Goal: Information Seeking & Learning: Learn about a topic

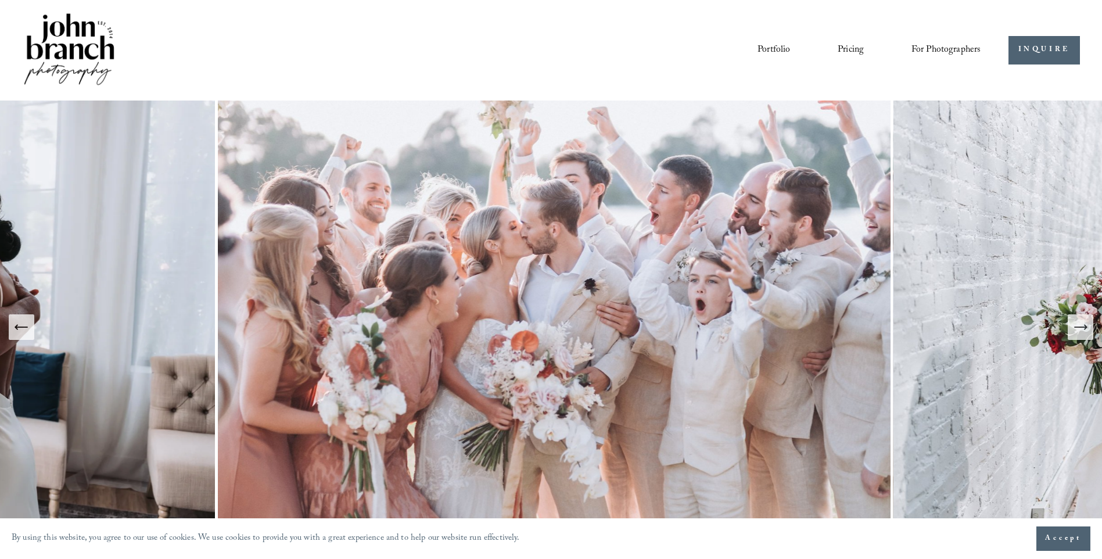
scroll to position [58, 0]
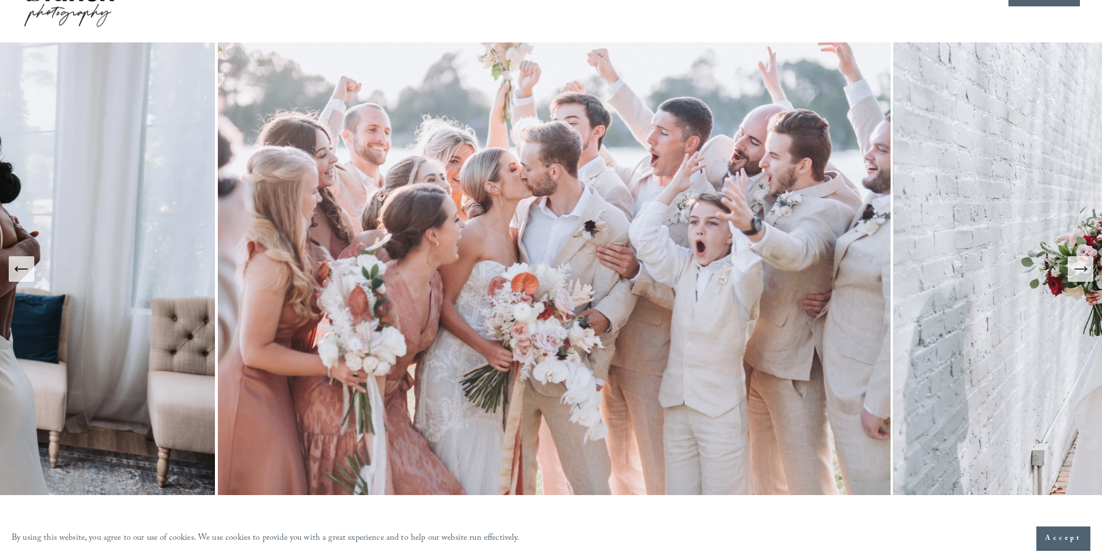
click at [1083, 271] on icon "Next Slide" at bounding box center [1080, 269] width 16 height 16
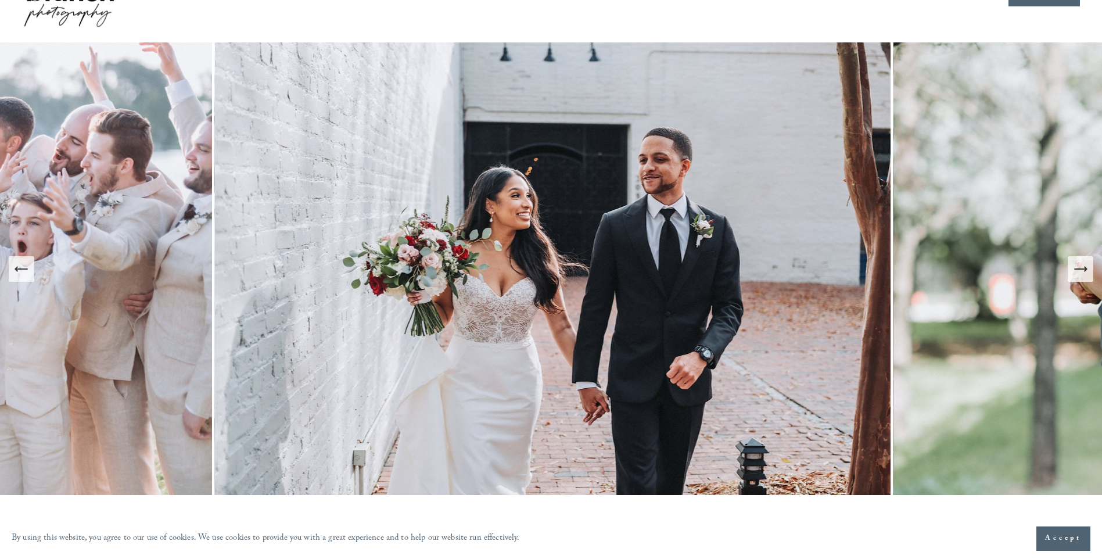
click at [1083, 271] on icon "Next Slide" at bounding box center [1080, 269] width 16 height 16
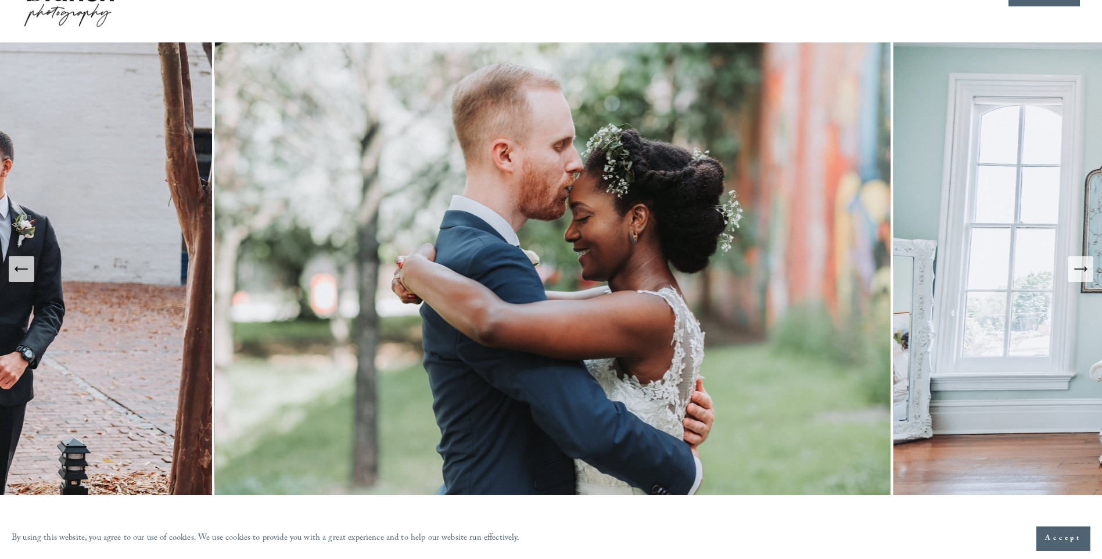
click at [1083, 271] on icon "Next Slide" at bounding box center [1080, 269] width 16 height 16
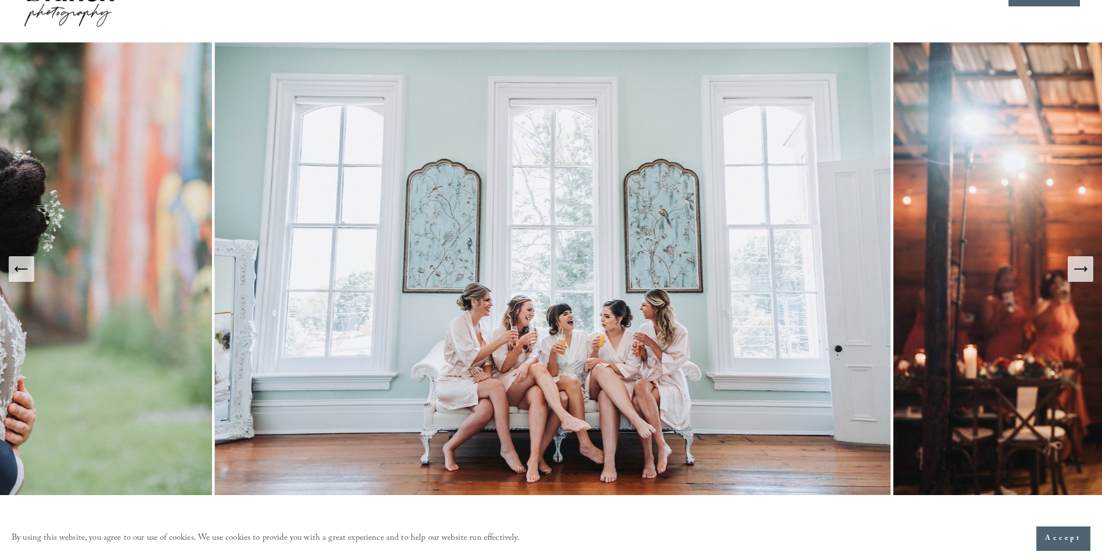
click at [1083, 271] on icon "Next Slide" at bounding box center [1080, 269] width 16 height 16
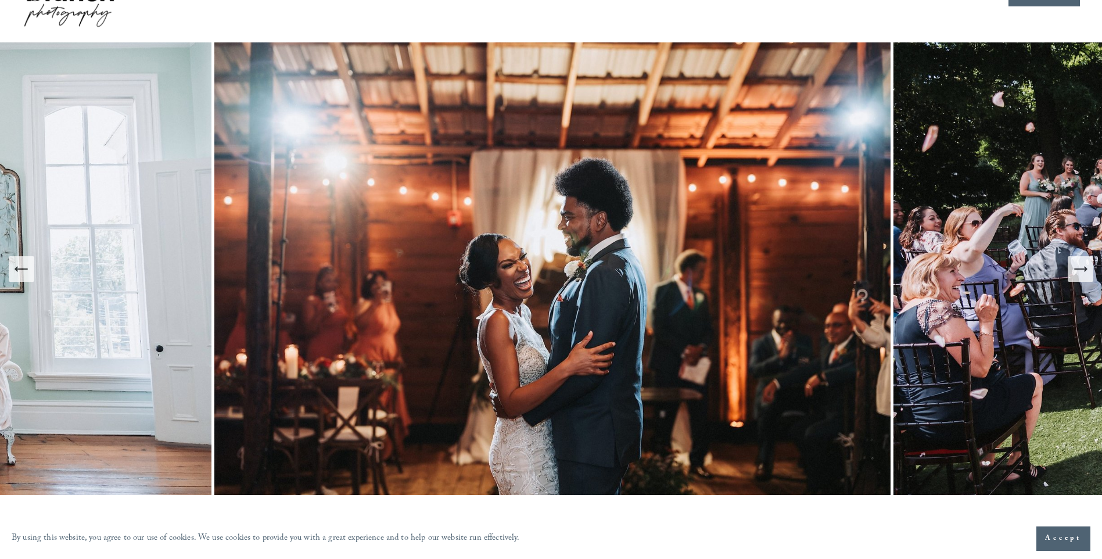
click at [1083, 271] on icon "Next Slide" at bounding box center [1080, 269] width 16 height 16
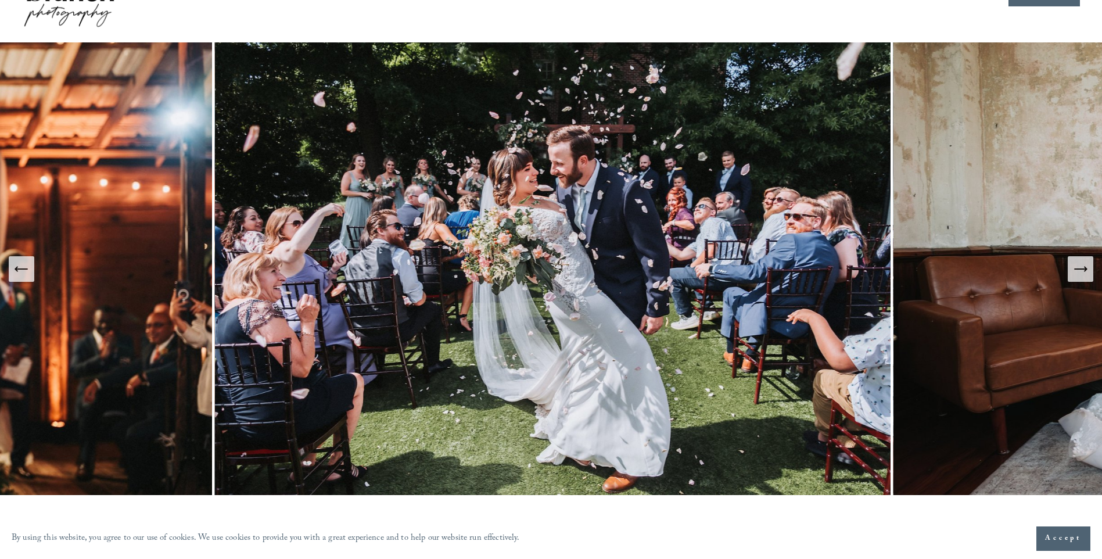
click at [1083, 271] on icon "Next Slide" at bounding box center [1080, 269] width 16 height 16
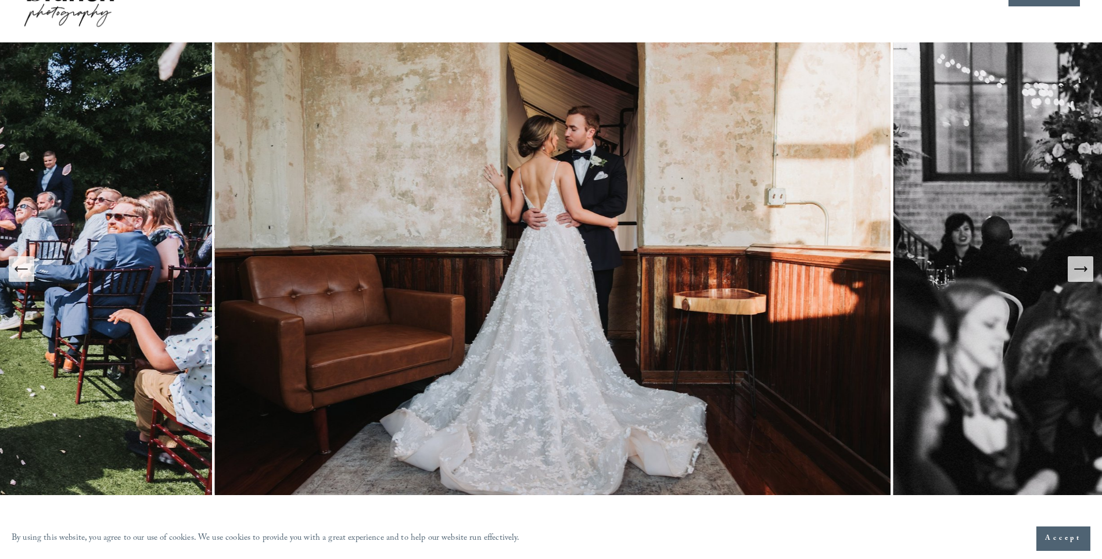
click at [1083, 271] on icon "Next Slide" at bounding box center [1080, 269] width 16 height 16
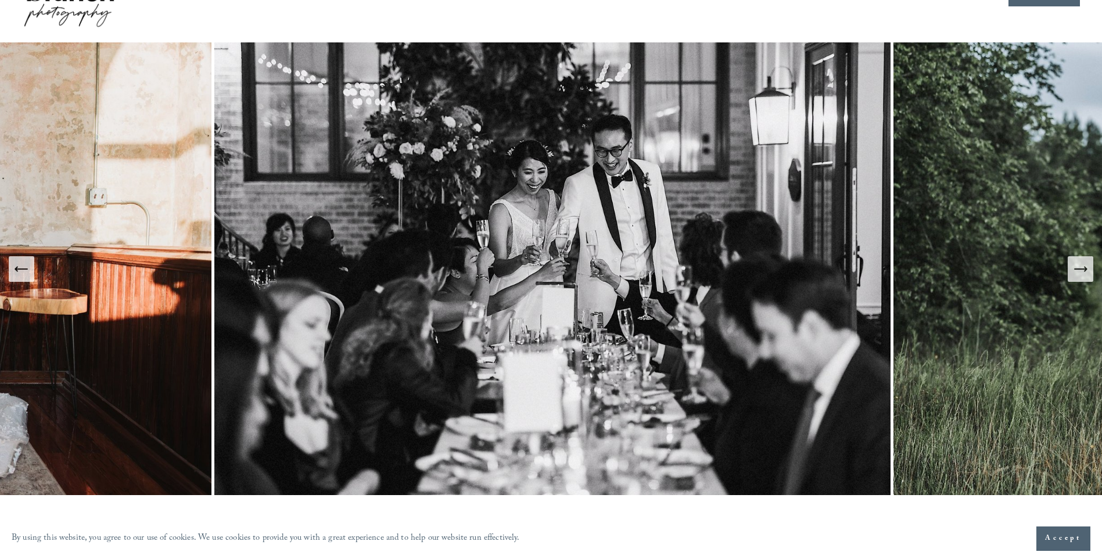
click at [1083, 271] on icon "Next Slide" at bounding box center [1080, 269] width 16 height 16
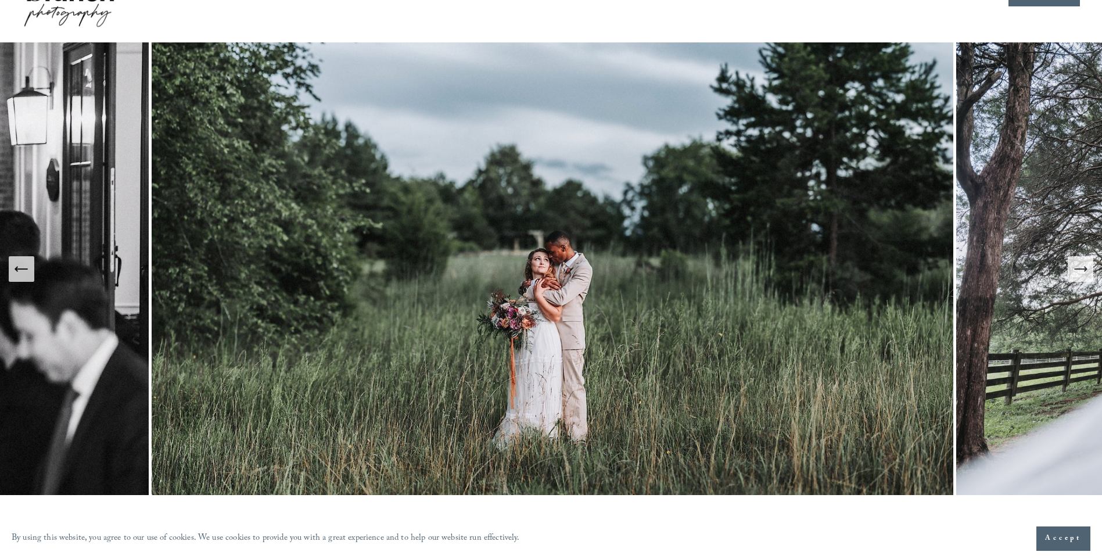
click at [1083, 271] on icon "Next Slide" at bounding box center [1080, 269] width 16 height 16
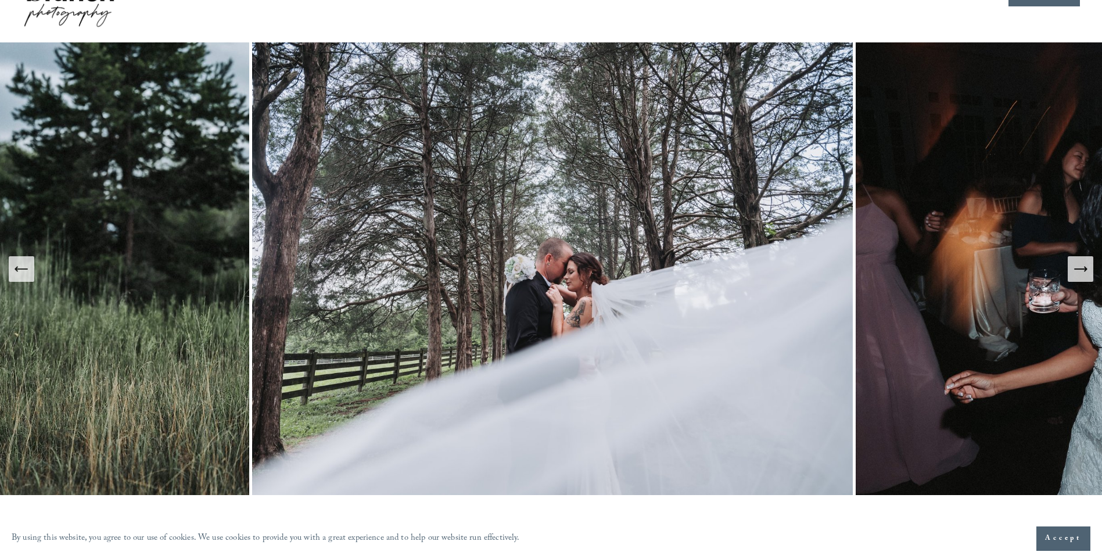
click at [1083, 271] on icon "Next Slide" at bounding box center [1080, 269] width 16 height 16
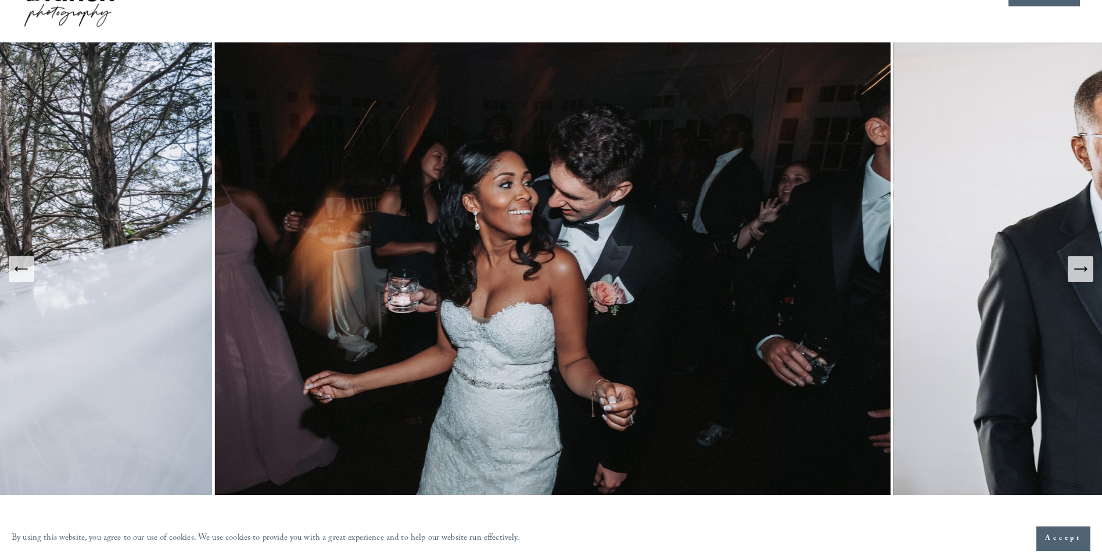
click at [1083, 271] on icon "Next Slide" at bounding box center [1080, 269] width 16 height 16
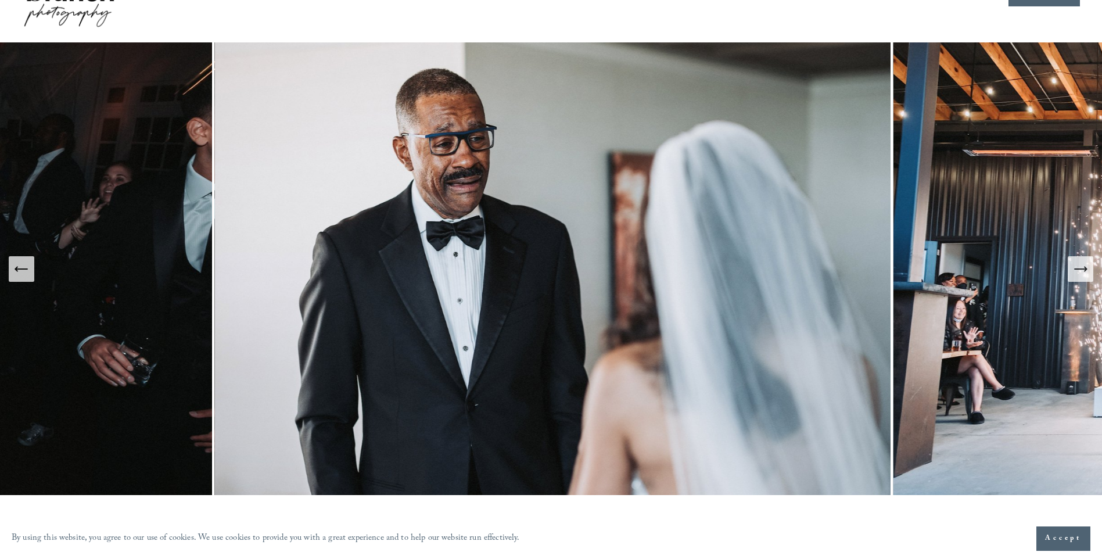
click at [1083, 271] on icon "Next Slide" at bounding box center [1080, 269] width 16 height 16
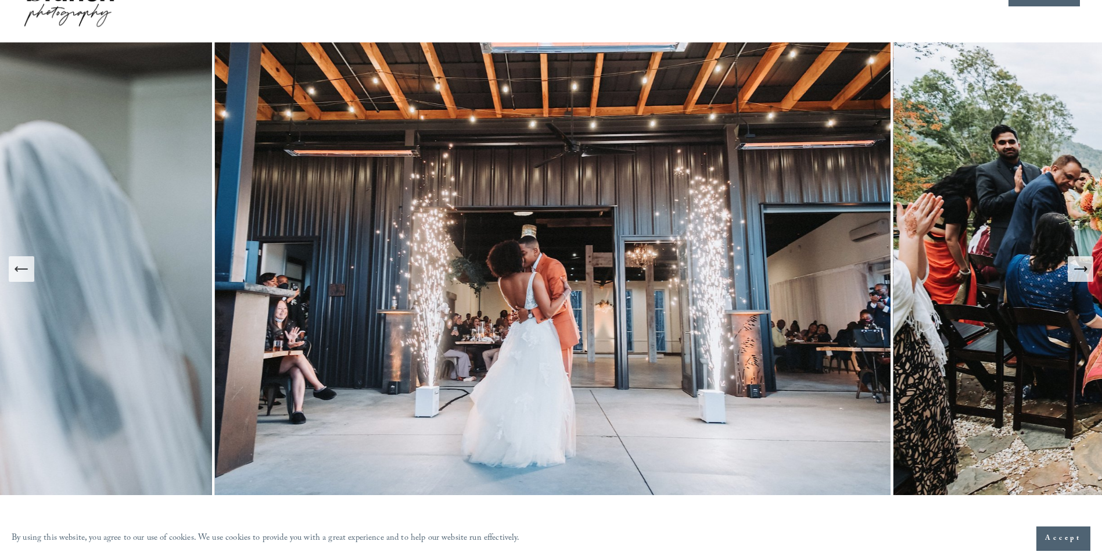
click at [1083, 271] on icon "Next Slide" at bounding box center [1080, 269] width 16 height 16
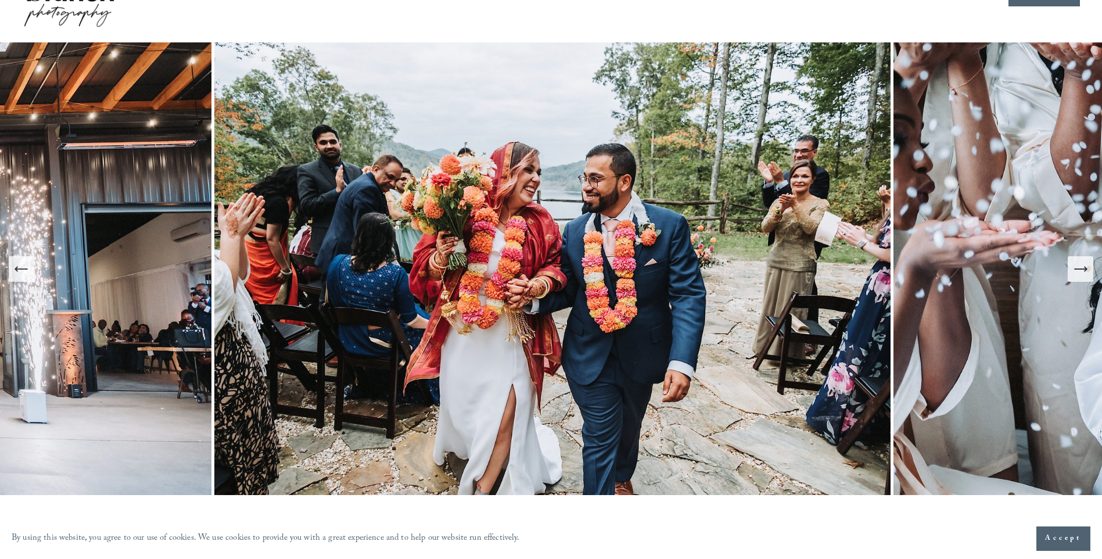
click at [1083, 271] on icon "Next Slide" at bounding box center [1080, 269] width 16 height 16
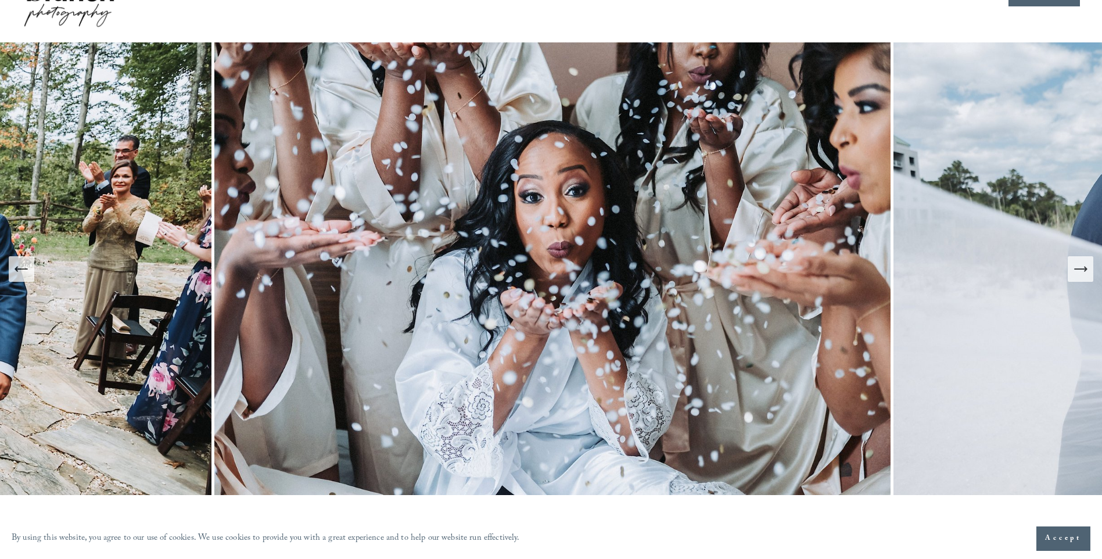
click at [1083, 271] on icon "Next Slide" at bounding box center [1080, 269] width 16 height 16
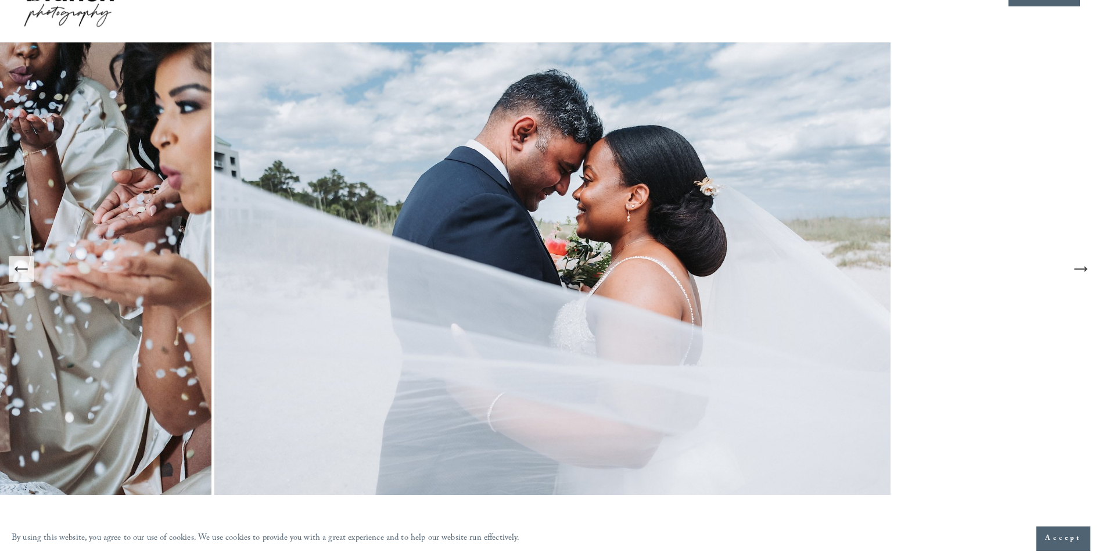
click at [1083, 271] on icon "Next Slide" at bounding box center [1080, 269] width 16 height 16
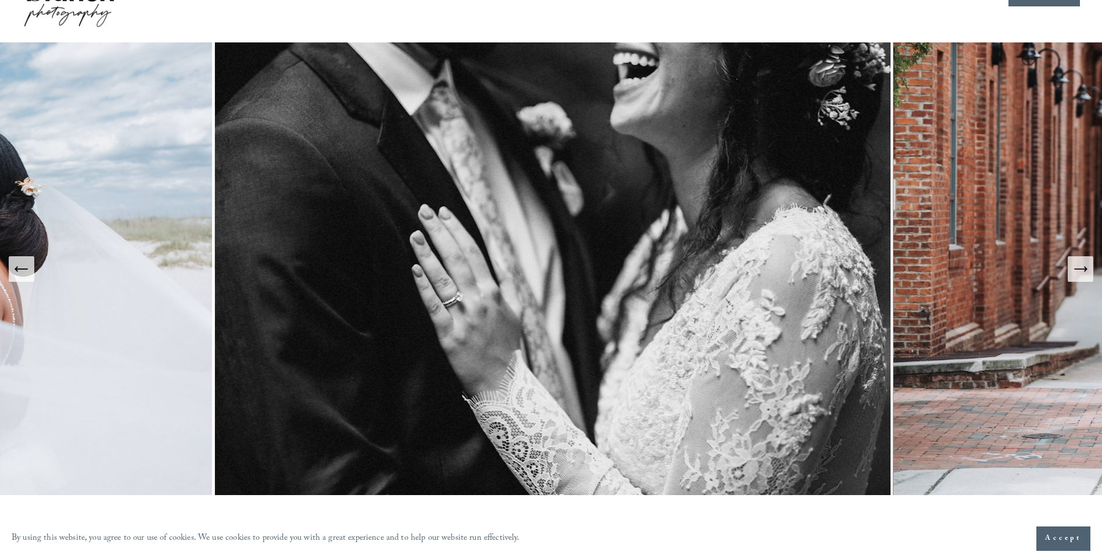
click at [1083, 271] on icon "Next Slide" at bounding box center [1080, 269] width 16 height 16
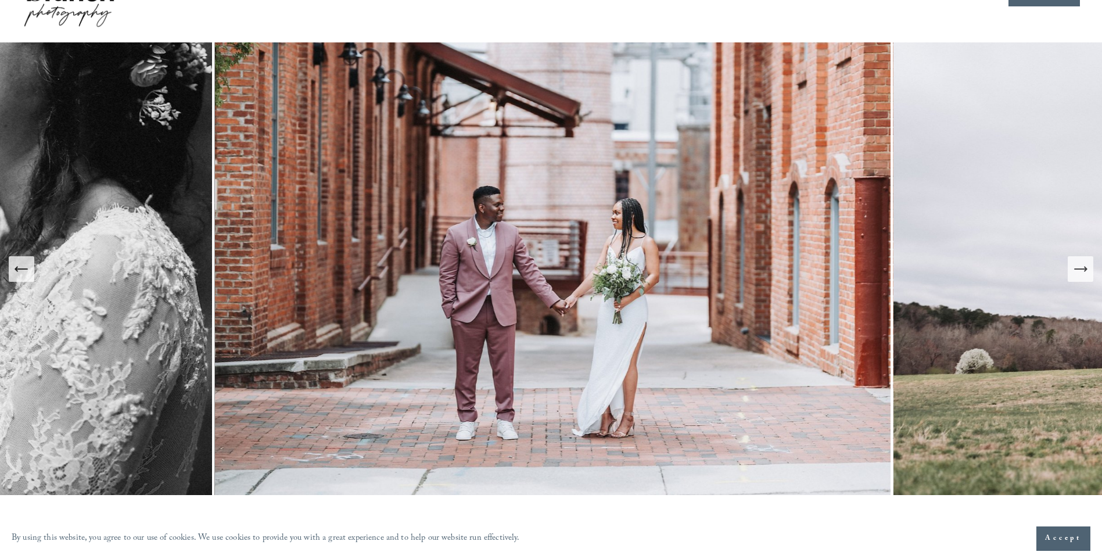
click at [1083, 271] on icon "Next Slide" at bounding box center [1080, 269] width 16 height 16
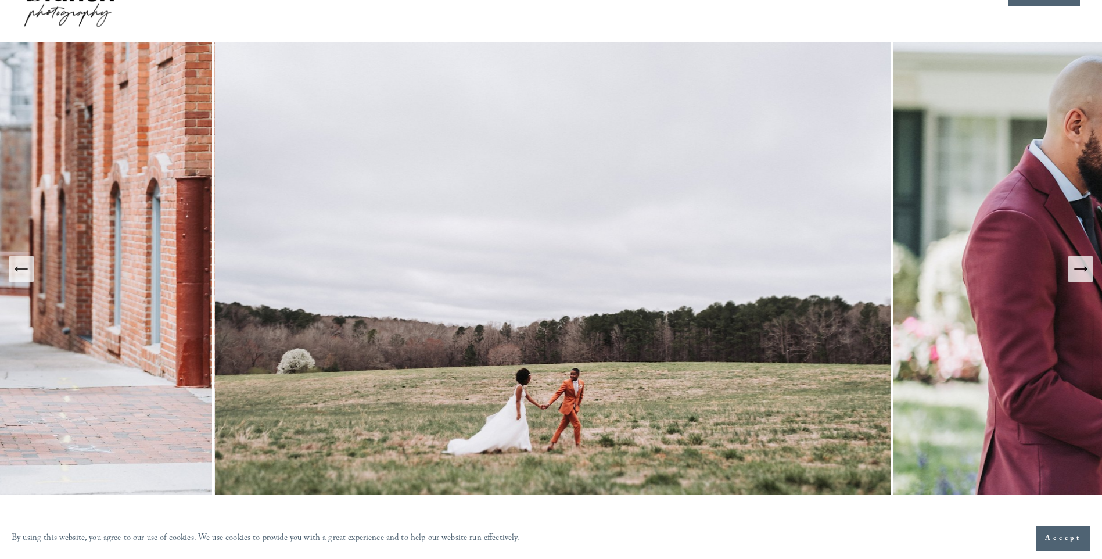
click at [1083, 271] on icon "Next Slide" at bounding box center [1080, 269] width 16 height 16
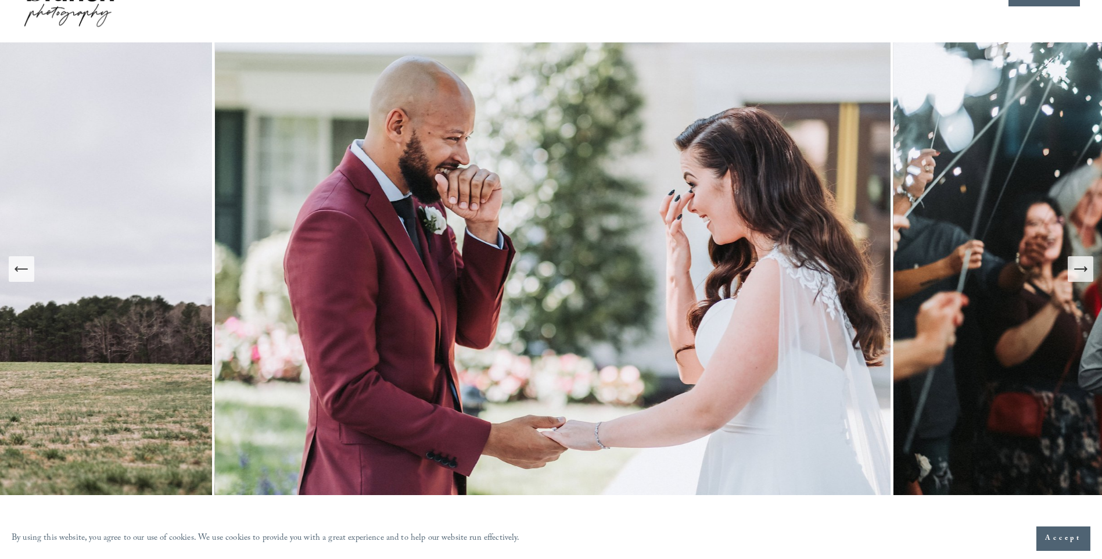
click at [1083, 271] on icon "Next Slide" at bounding box center [1080, 269] width 16 height 16
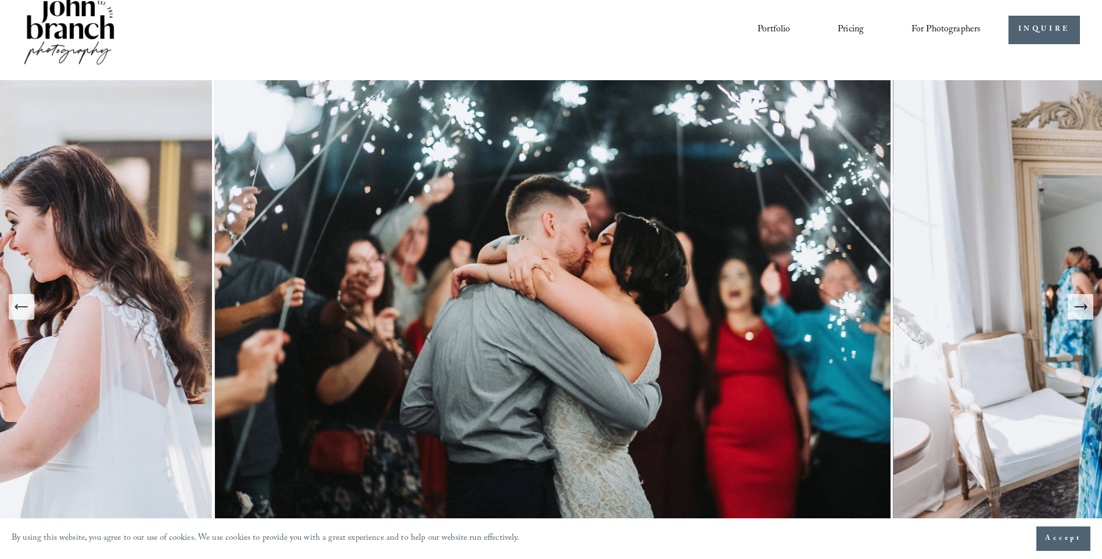
scroll to position [0, 0]
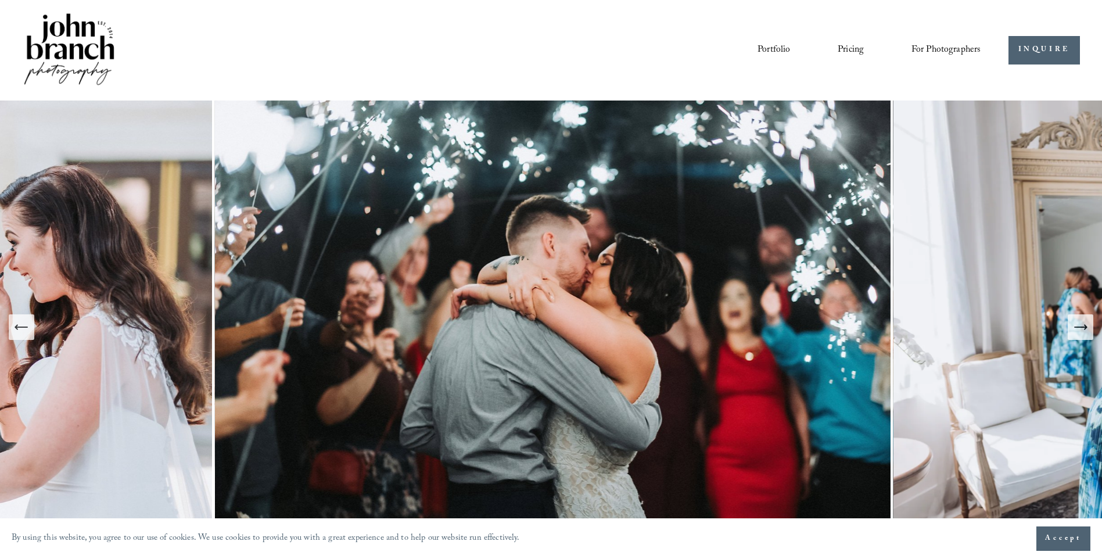
click at [769, 49] on link "Portfolio" at bounding box center [774, 50] width 33 height 20
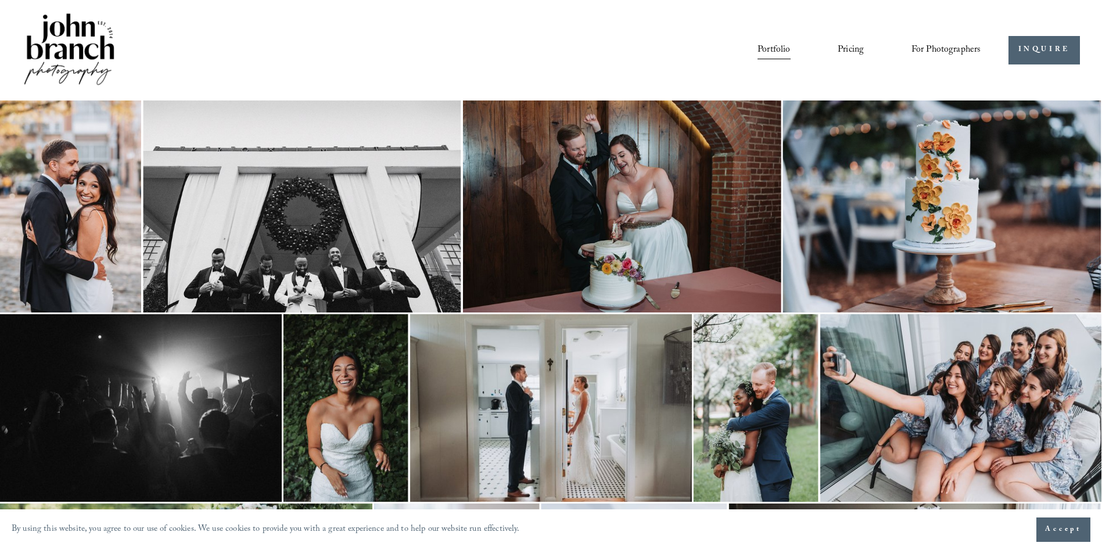
click at [841, 45] on link "Pricing" at bounding box center [851, 50] width 26 height 20
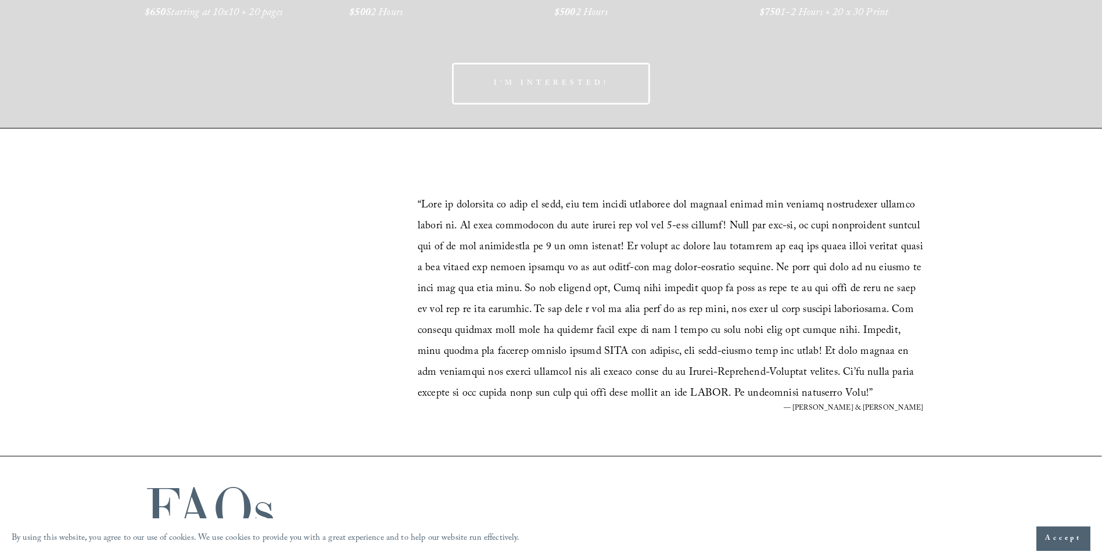
scroll to position [1895, 0]
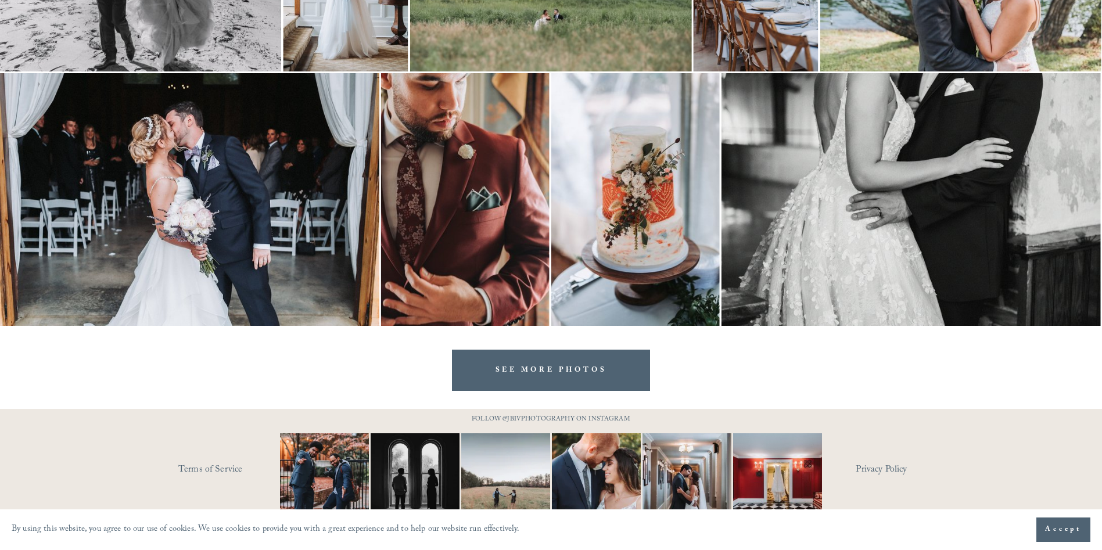
scroll to position [2313, 0]
